Goal: Task Accomplishment & Management: Manage account settings

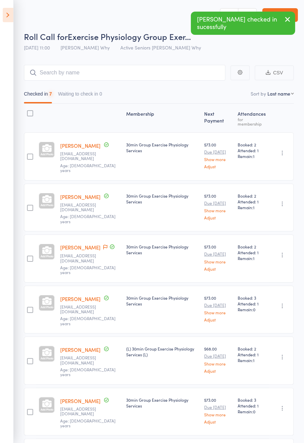
click at [8, 20] on icon at bounding box center [8, 15] width 11 height 14
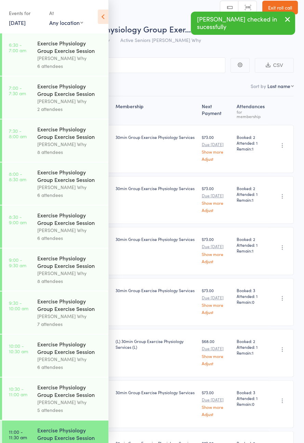
scroll to position [45, 0]
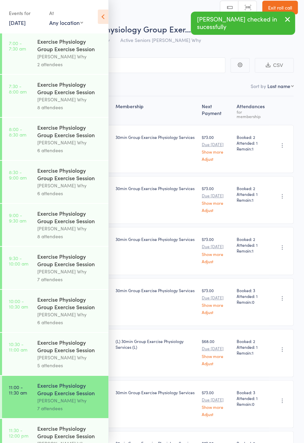
click at [35, 443] on link "11:30 - 12:00 pm Exercise Physiology Group Exercise Session [PERSON_NAME] Why 7…" at bounding box center [55, 440] width 106 height 42
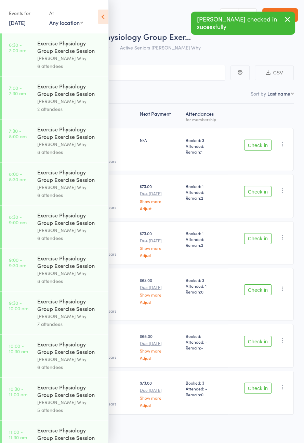
click at [101, 19] on icon at bounding box center [103, 17] width 11 height 14
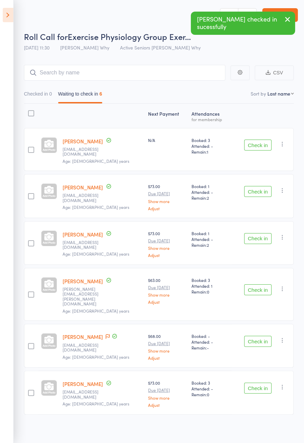
click at [266, 144] on button "Check in" at bounding box center [257, 145] width 27 height 11
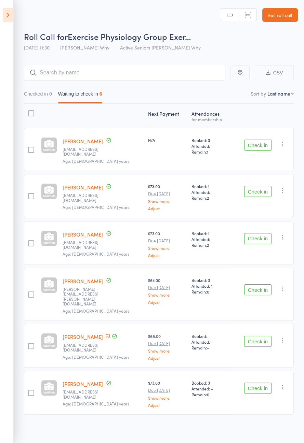
click at [263, 145] on button "Check in" at bounding box center [257, 145] width 27 height 11
click at [262, 186] on button "Check in" at bounding box center [257, 191] width 27 height 11
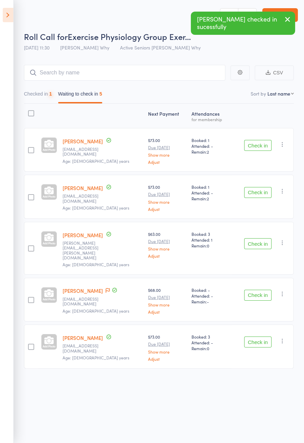
click at [263, 146] on button "Check in" at bounding box center [257, 145] width 27 height 11
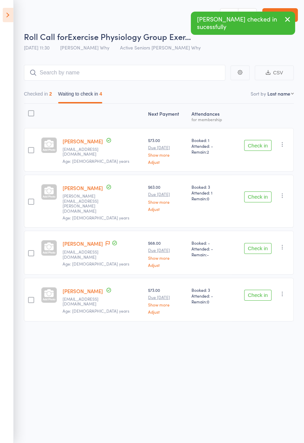
click at [106, 241] on icon at bounding box center [108, 243] width 4 height 5
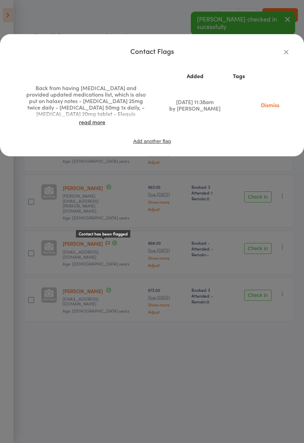
click at [91, 119] on link "read more" at bounding box center [92, 122] width 26 height 8
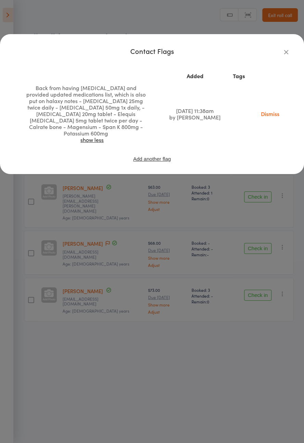
click at [233, 218] on div "Contact Flags Added Tags Back from having [MEDICAL_DATA] and provided updated m…" at bounding box center [152, 221] width 304 height 443
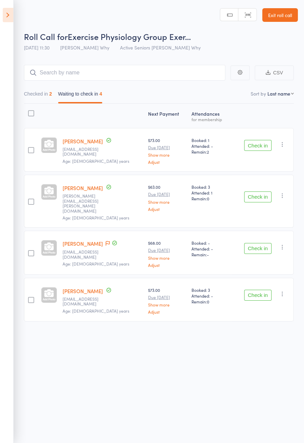
click at [263, 160] on div "Check in Check in Send message Add Note Add Task Add Flag Remove [PERSON_NAME] …" at bounding box center [262, 150] width 62 height 44
click at [263, 150] on button "Check in" at bounding box center [257, 145] width 27 height 11
click at [265, 146] on button "Check in" at bounding box center [257, 145] width 27 height 11
click at [265, 192] on button "Check in" at bounding box center [257, 197] width 27 height 11
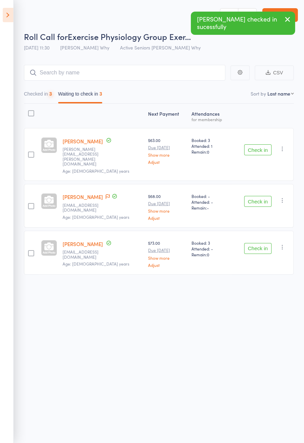
click at [264, 147] on button "Check in" at bounding box center [257, 149] width 27 height 11
click at [264, 146] on button "Check in" at bounding box center [257, 149] width 27 height 11
click at [264, 196] on button "Check in" at bounding box center [257, 201] width 27 height 11
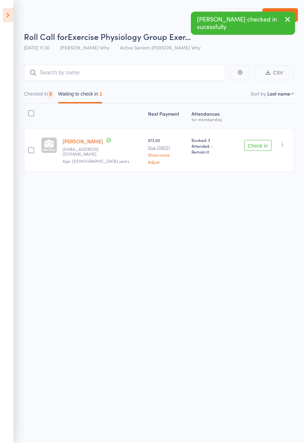
click at [264, 147] on button "Check in" at bounding box center [257, 145] width 27 height 11
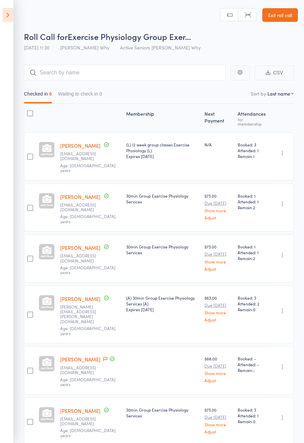
click at [78, 356] on link "[PERSON_NAME]" at bounding box center [80, 359] width 40 height 7
click at [4, 19] on icon at bounding box center [8, 15] width 11 height 14
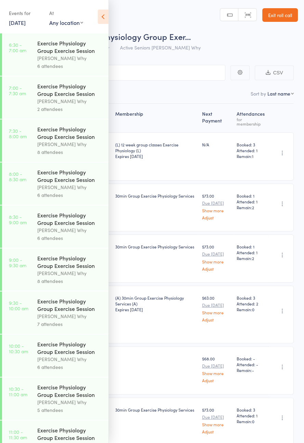
scroll to position [80, 0]
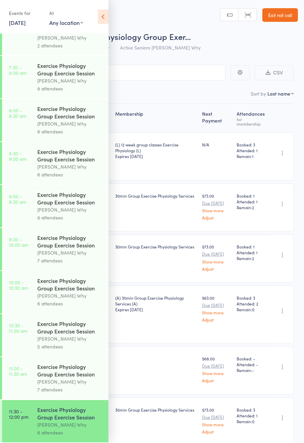
click at [99, 19] on icon at bounding box center [103, 17] width 11 height 14
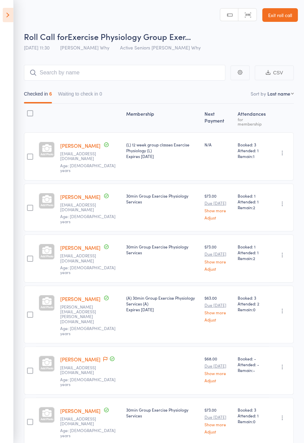
click at [13, 13] on icon at bounding box center [8, 15] width 11 height 14
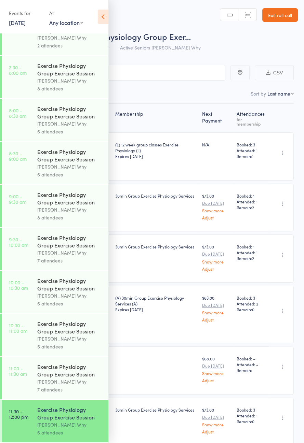
click at [17, 24] on link "[DATE]" at bounding box center [17, 23] width 17 height 8
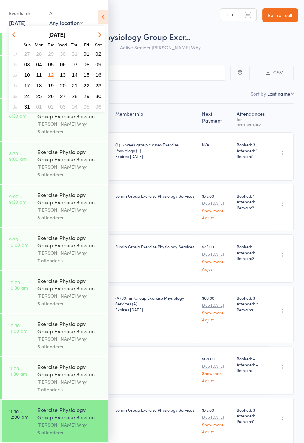
click at [104, 13] on icon at bounding box center [103, 17] width 11 height 14
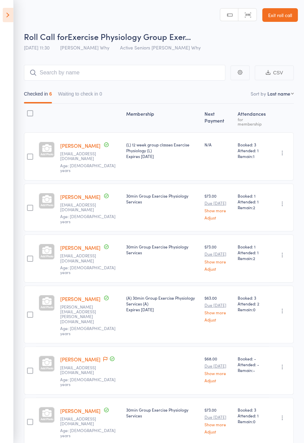
click at [3, 10] on icon at bounding box center [8, 15] width 11 height 14
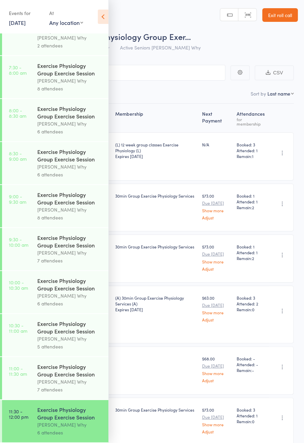
click at [101, 18] on icon at bounding box center [103, 17] width 11 height 14
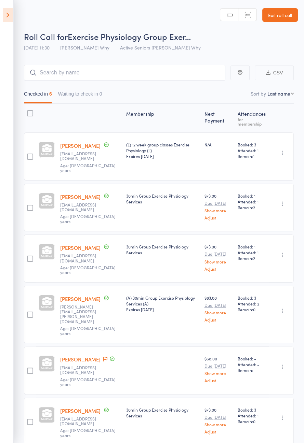
click at [7, 17] on icon at bounding box center [8, 15] width 11 height 14
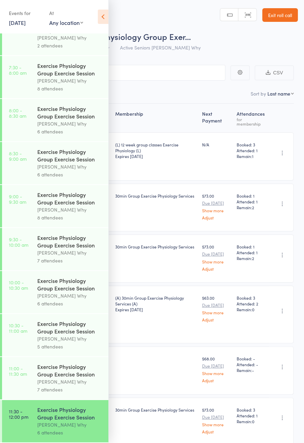
scroll to position [45, 0]
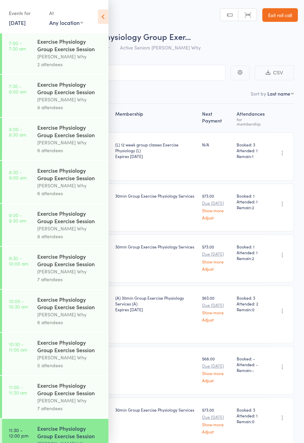
click at [99, 19] on icon at bounding box center [103, 17] width 11 height 14
